Goal: Transaction & Acquisition: Book appointment/travel/reservation

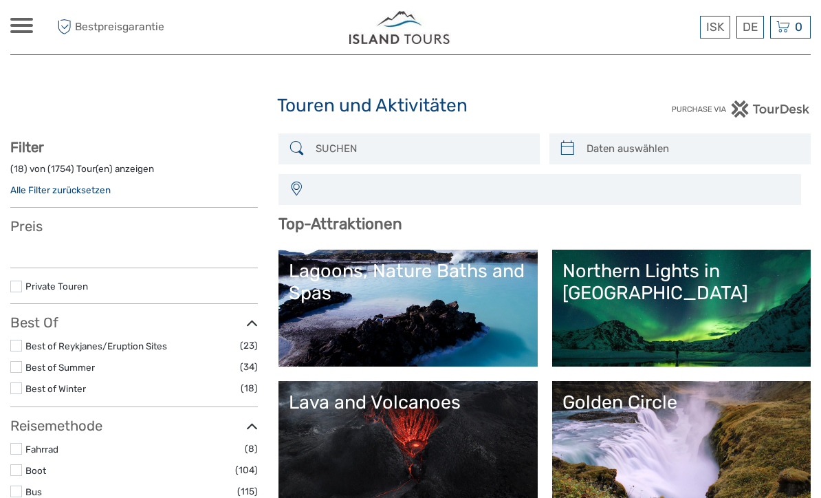
select select
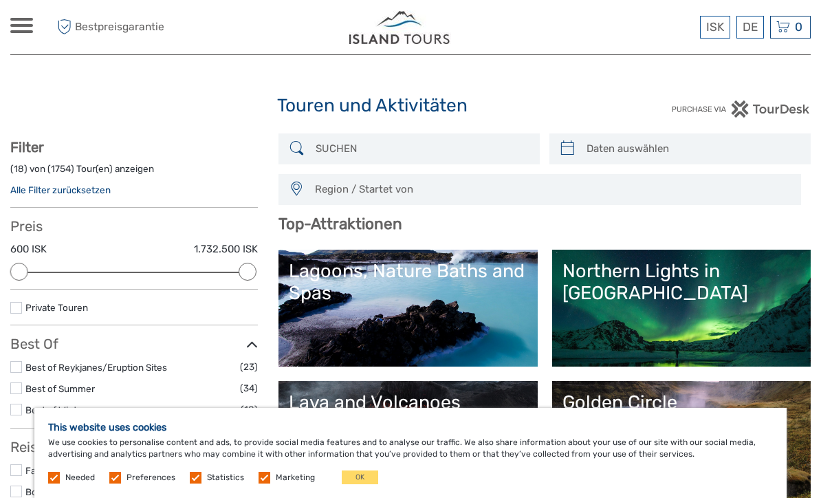
click at [359, 473] on button "OK" at bounding box center [360, 477] width 36 height 14
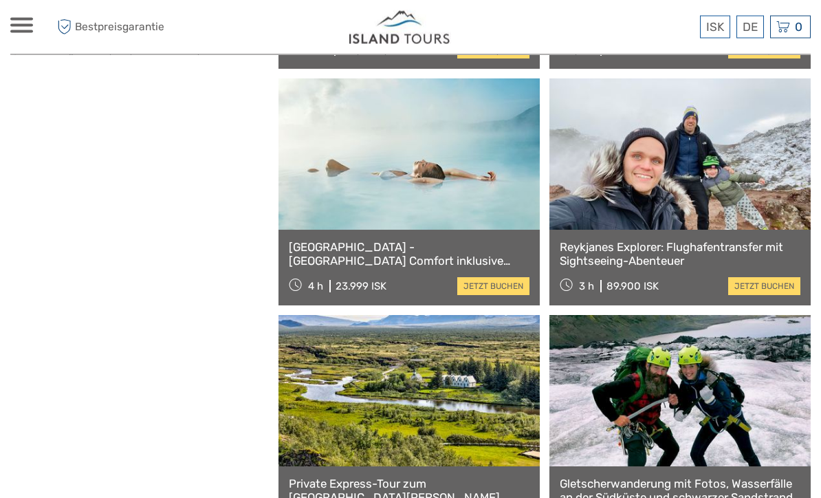
scroll to position [1889, 0]
click at [771, 413] on link at bounding box center [680, 390] width 261 height 151
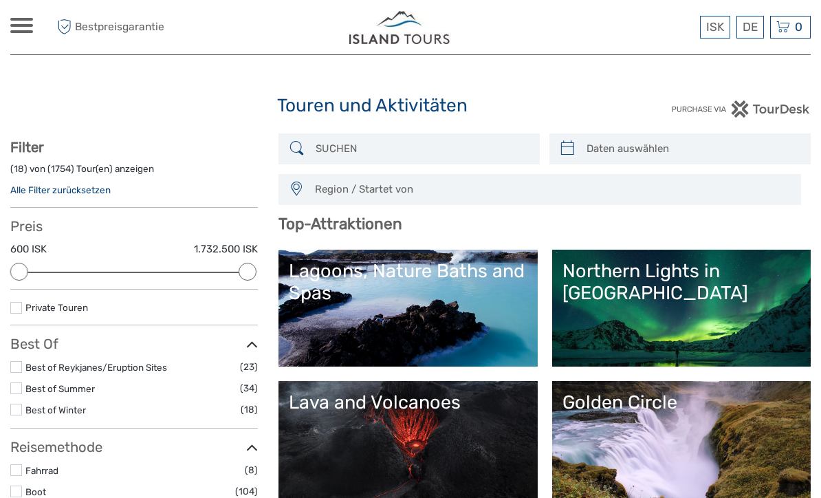
scroll to position [1934, 0]
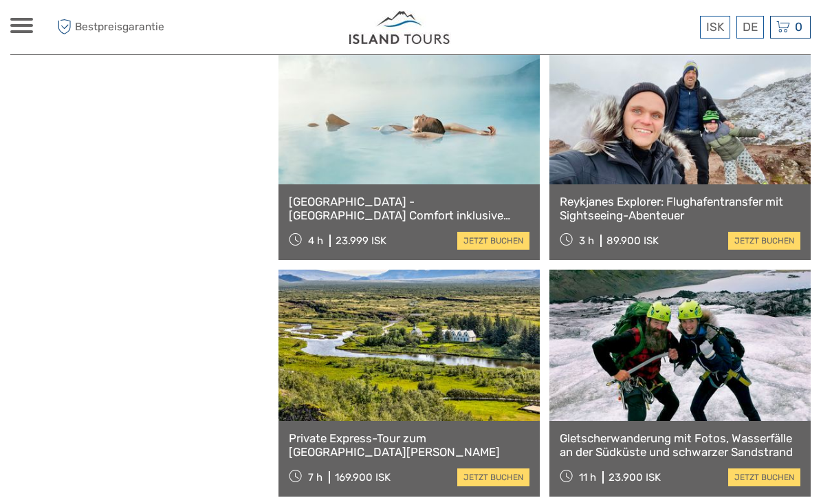
click at [466, 147] on link at bounding box center [409, 108] width 261 height 151
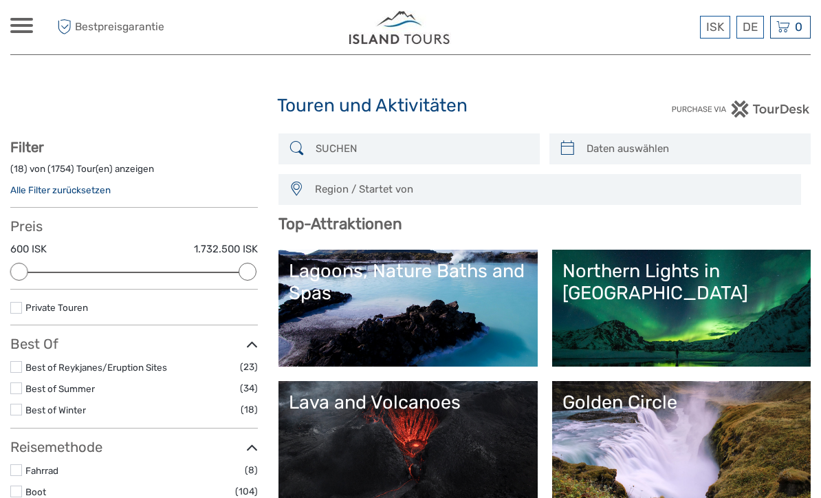
scroll to position [19, 0]
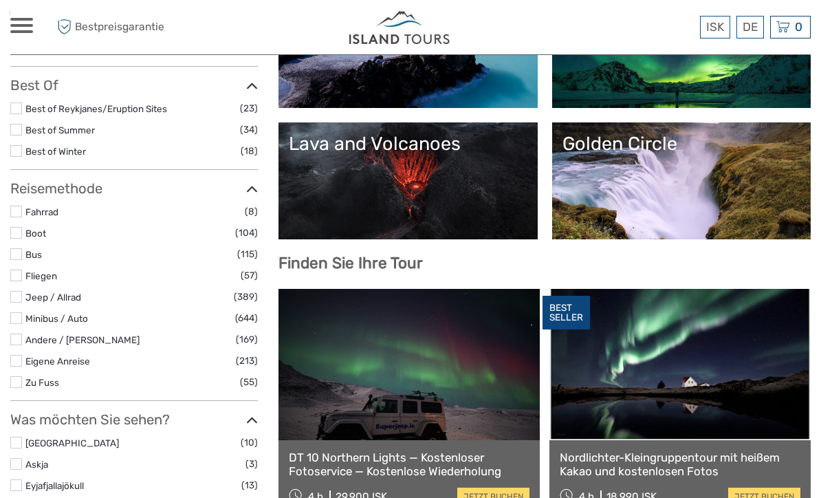
click at [26, 357] on link "Eigene Anreise" at bounding box center [57, 361] width 65 height 11
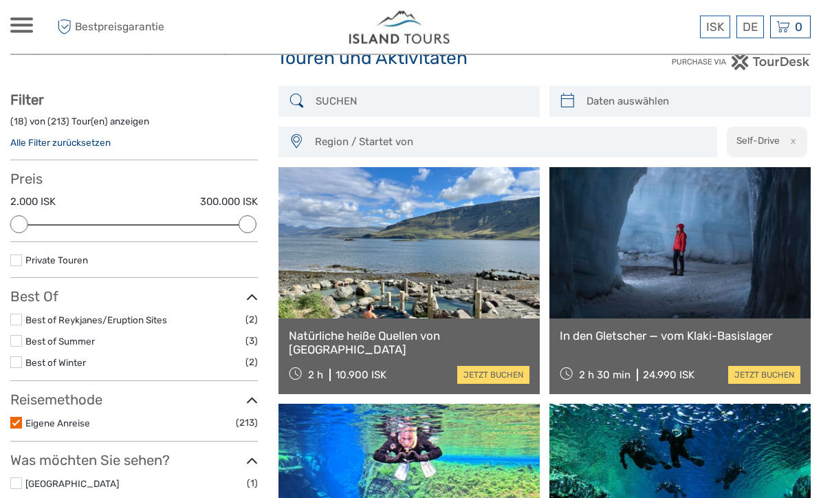
scroll to position [47, 0]
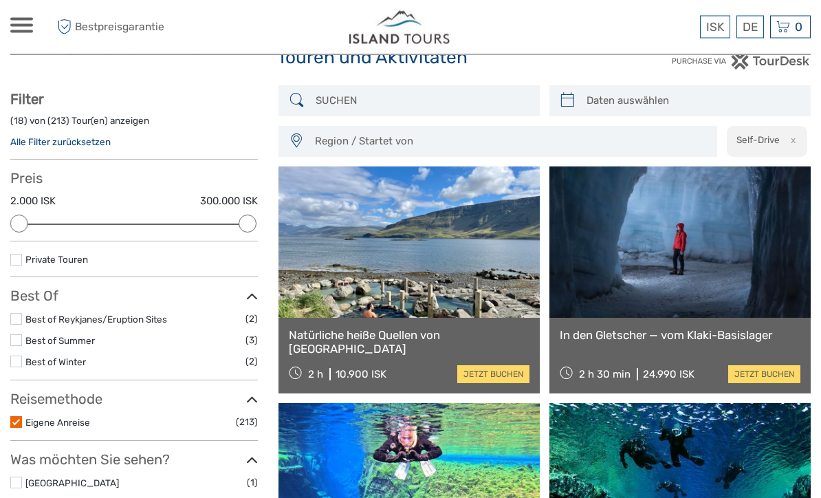
click at [487, 277] on link at bounding box center [409, 242] width 261 height 151
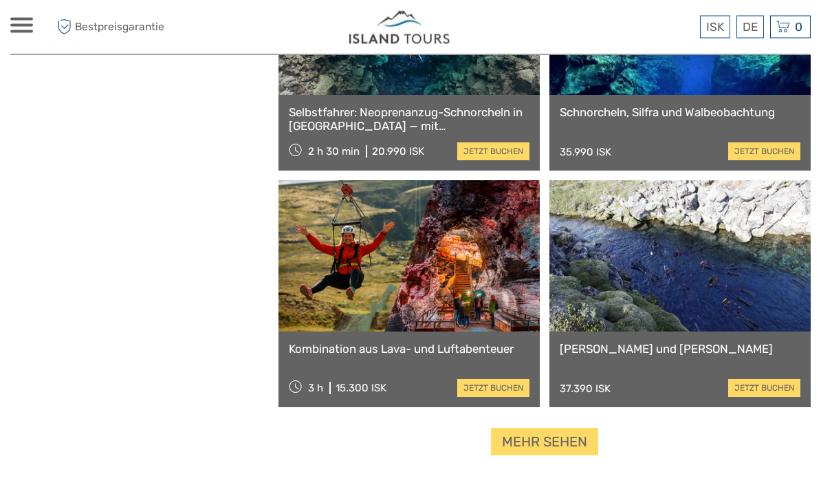
scroll to position [1927, 0]
click at [321, 285] on link at bounding box center [409, 255] width 261 height 151
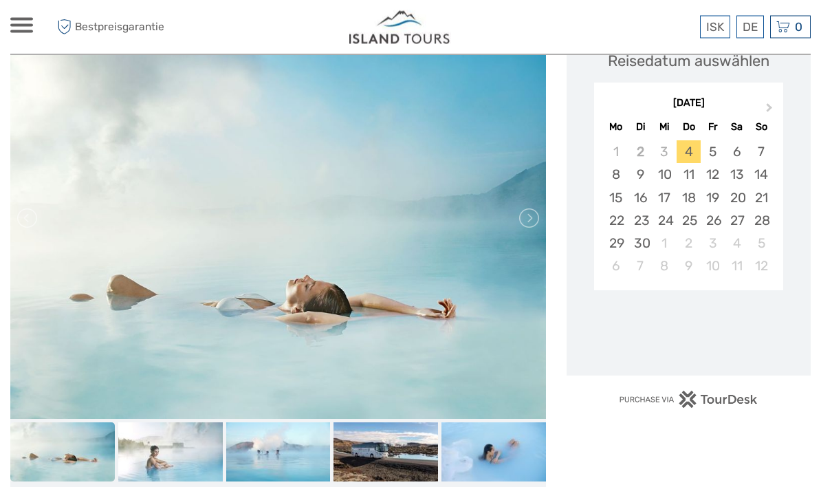
scroll to position [248, 0]
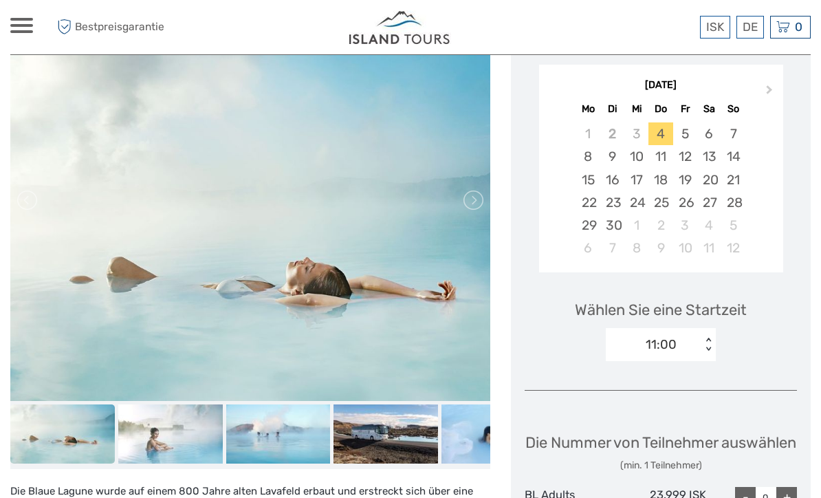
click at [600, 199] on div "22" at bounding box center [588, 202] width 24 height 23
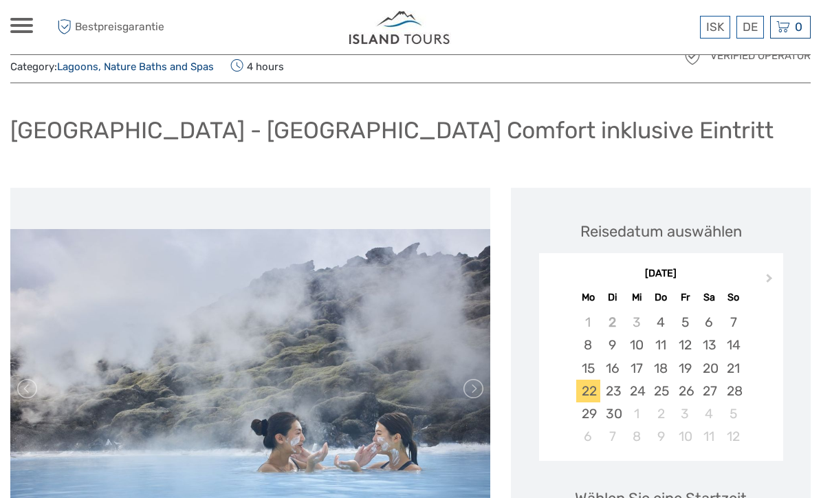
scroll to position [58, 0]
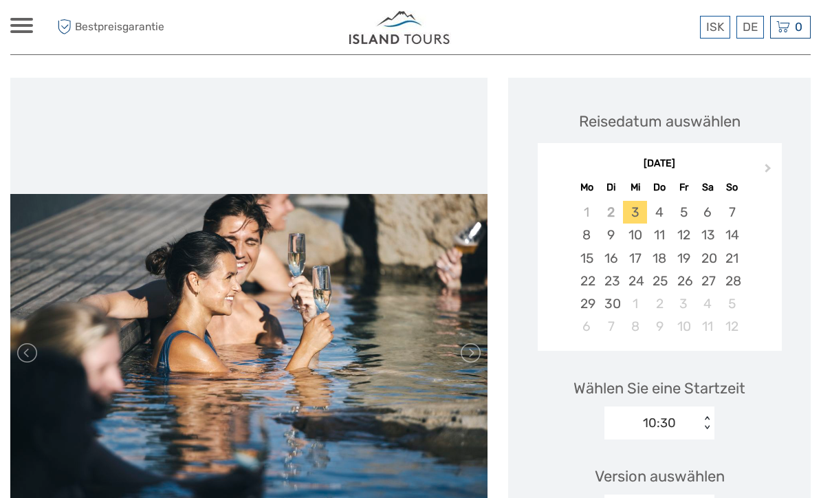
scroll to position [169, 0]
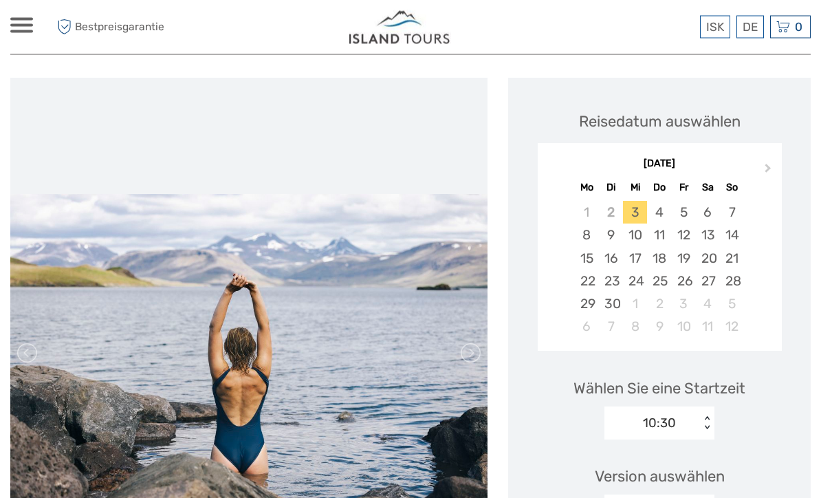
click at [592, 283] on div "22" at bounding box center [587, 281] width 24 height 23
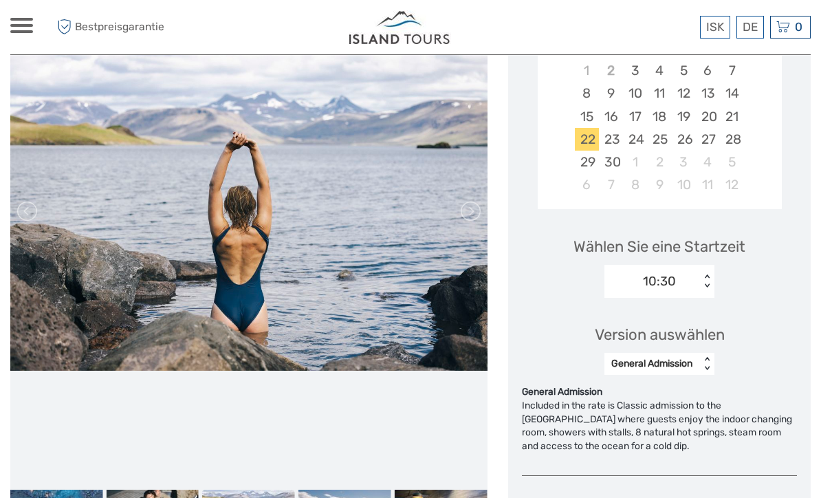
scroll to position [313, 0]
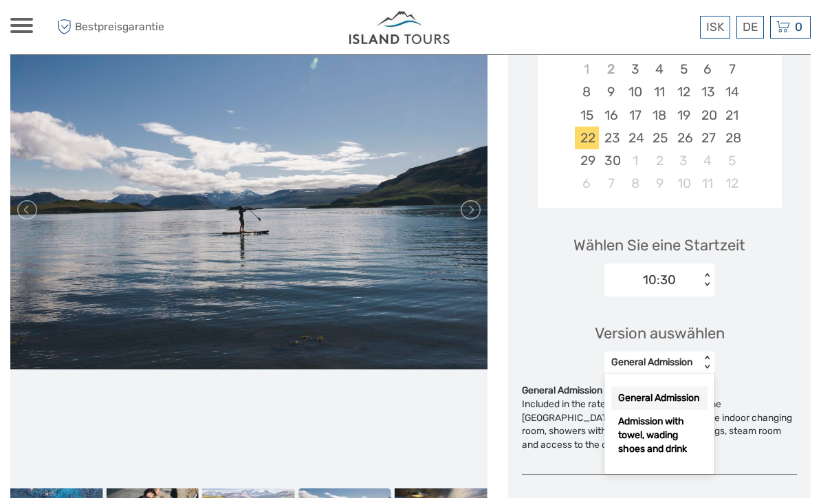
click at [759, 404] on div "Included in the rate is Classic admission to the Hot Springs where guests enjoy…" at bounding box center [659, 425] width 275 height 54
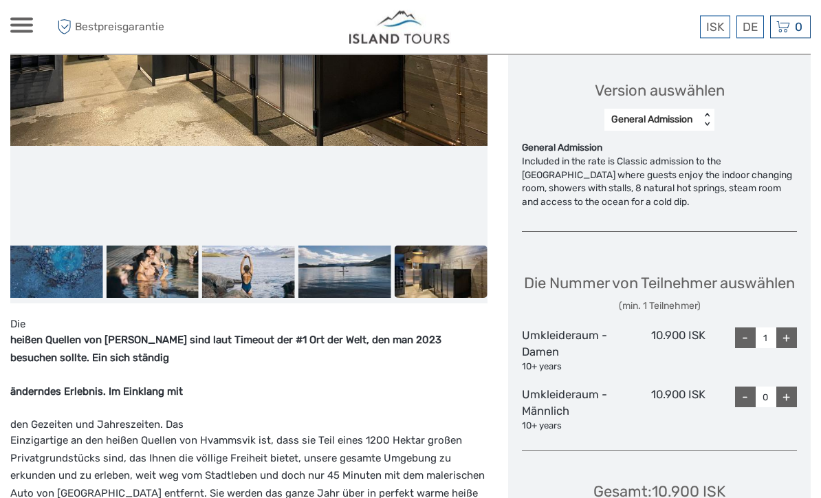
scroll to position [578, 0]
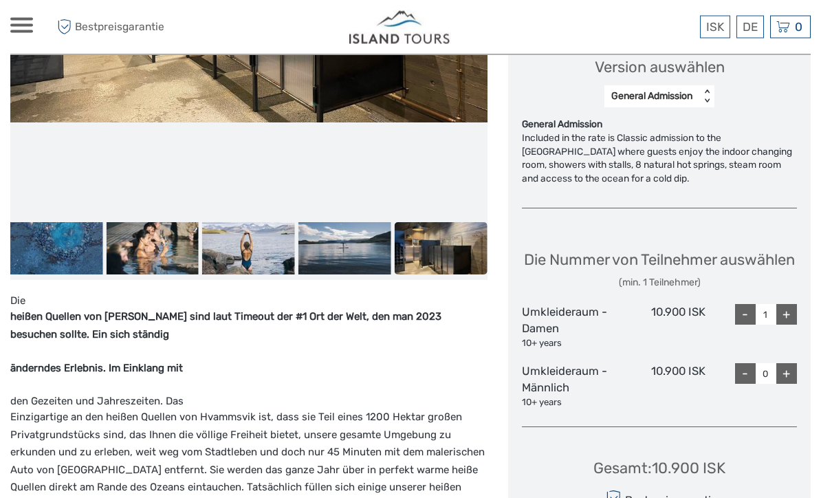
click at [794, 385] on div "+" at bounding box center [787, 374] width 21 height 21
type input "1"
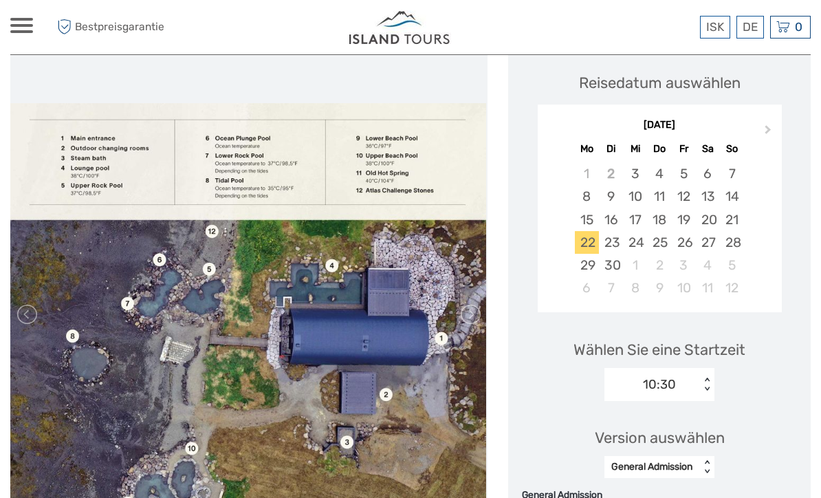
scroll to position [208, 0]
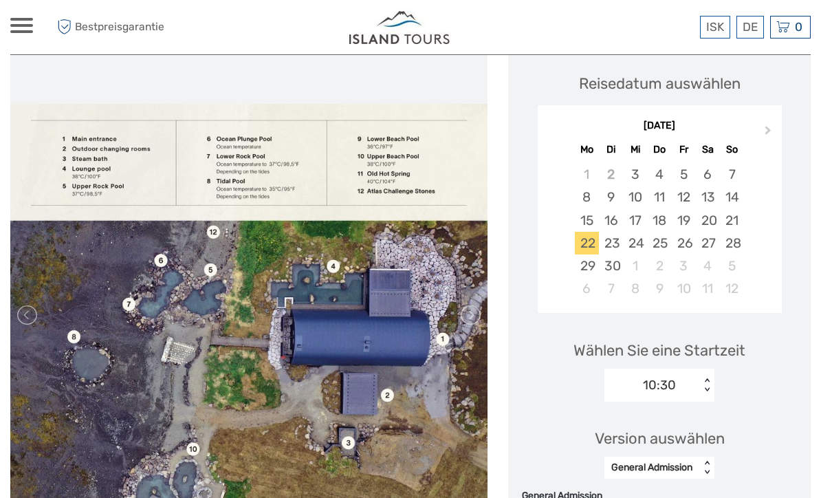
click at [733, 220] on div "21" at bounding box center [732, 220] width 24 height 23
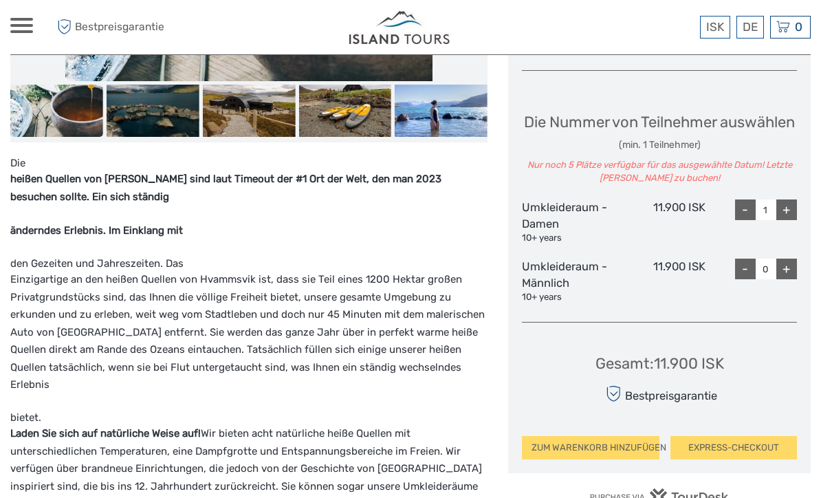
scroll to position [712, 0]
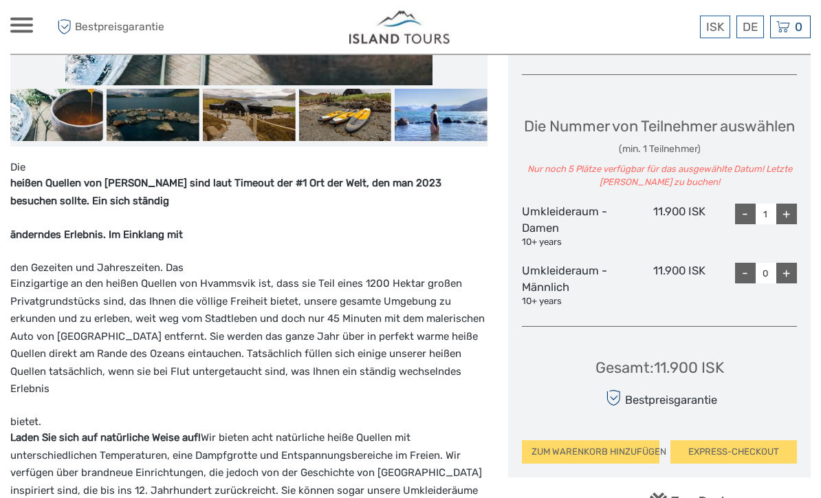
click at [794, 271] on div "Die Nummer von Teilnehmer auswählen (min. 1 Teilnehmer) Nur noch 5 Plätze verfü…" at bounding box center [659, 207] width 275 height 219
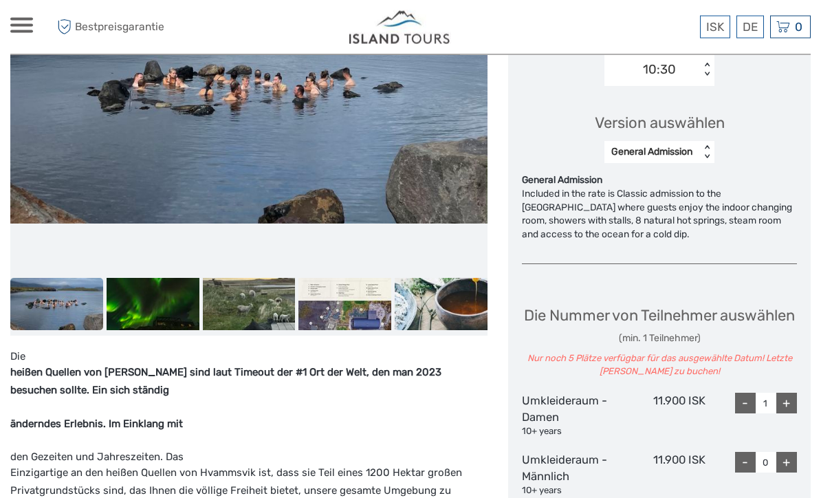
scroll to position [458, 0]
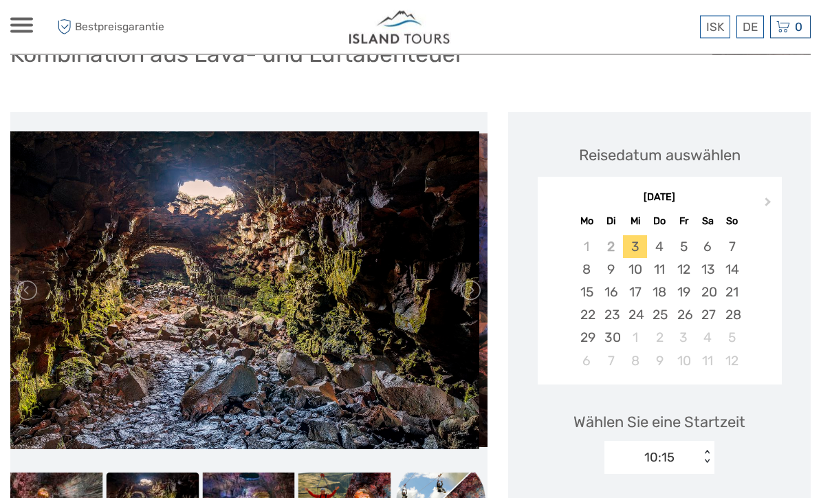
scroll to position [121, 0]
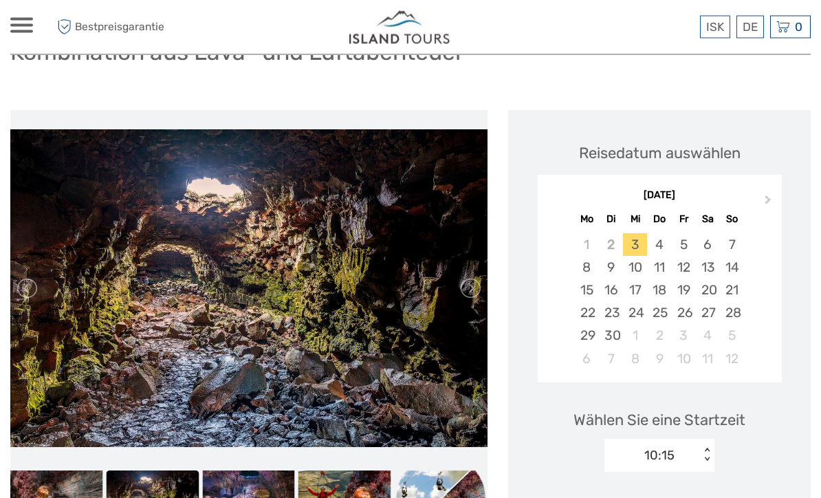
click at [637, 314] on div "24" at bounding box center [635, 313] width 24 height 23
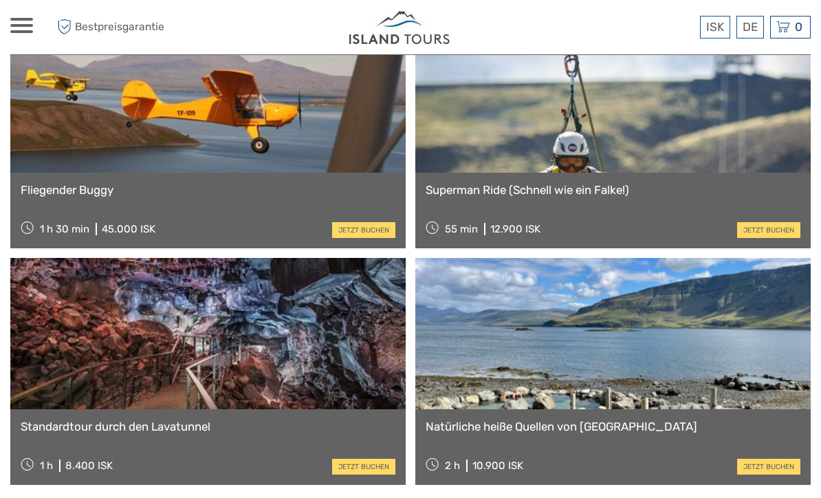
scroll to position [1711, 0]
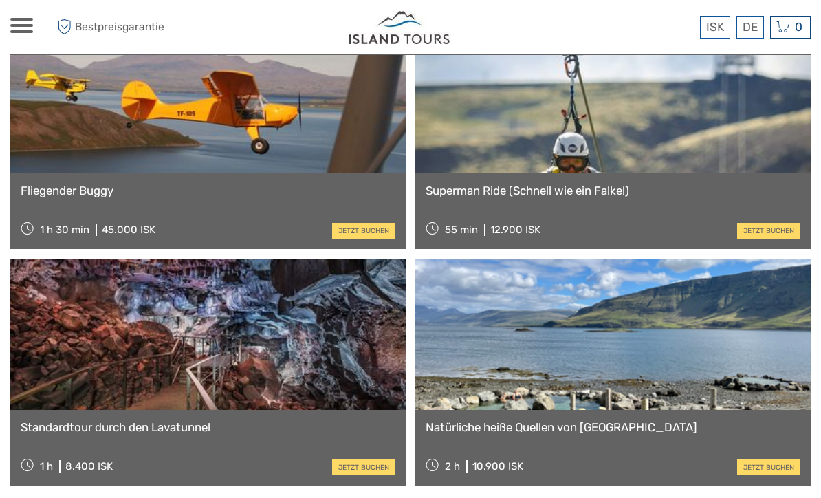
click at [677, 136] on link at bounding box center [613, 97] width 396 height 151
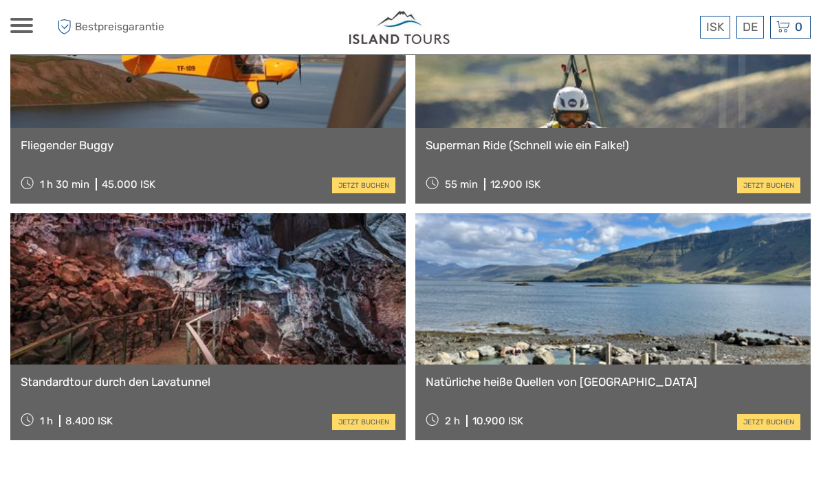
click at [120, 283] on link at bounding box center [208, 288] width 396 height 151
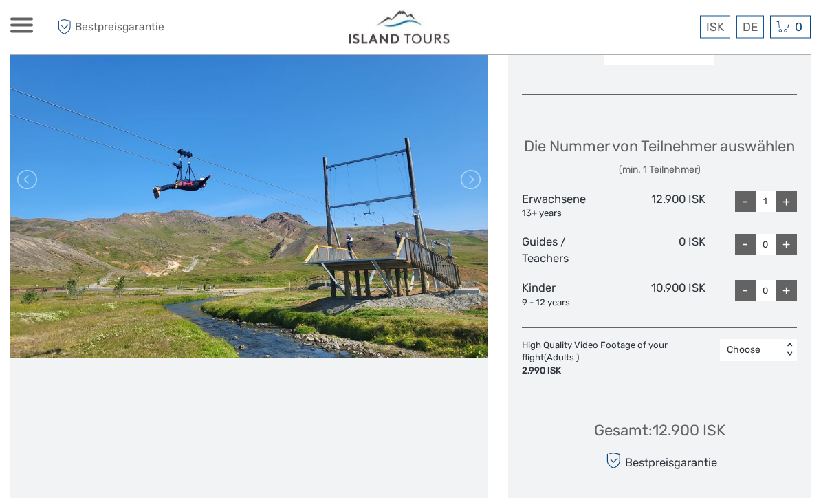
scroll to position [501, 0]
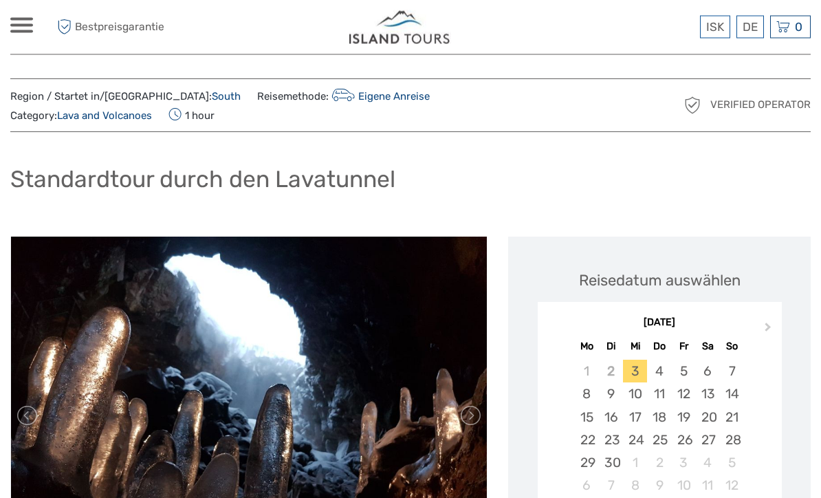
scroll to position [3, 0]
